Goal: Information Seeking & Learning: Learn about a topic

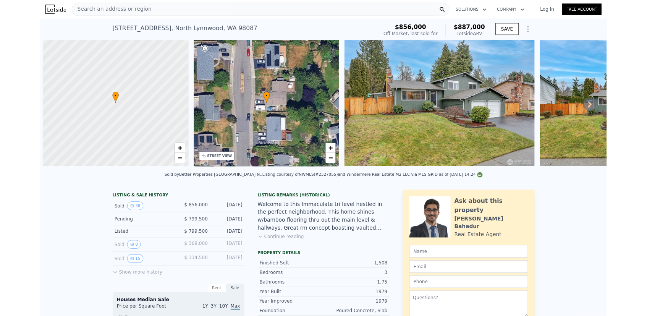
scroll to position [0, 3]
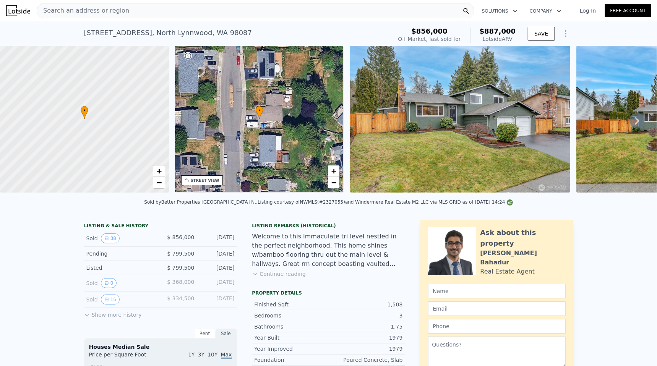
type input "1"
type input "2.25"
type input "1730"
type input "$ 892,000"
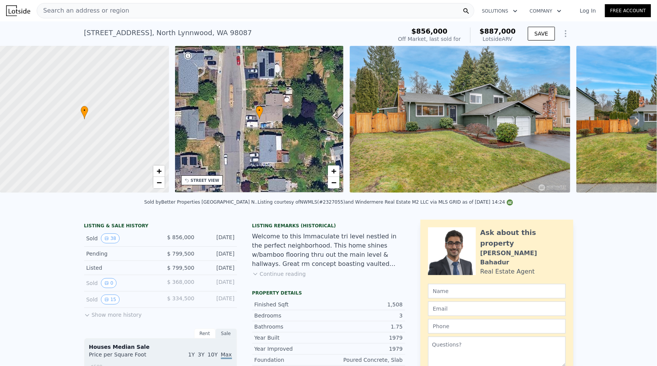
type input "6"
type input "-$ 91,397"
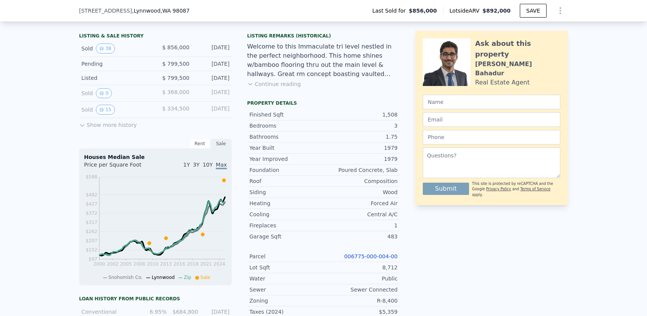
scroll to position [276, 0]
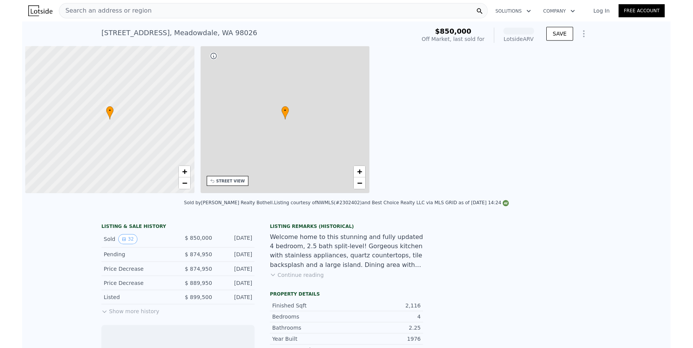
scroll to position [0, 3]
